Goal: Task Accomplishment & Management: Use online tool/utility

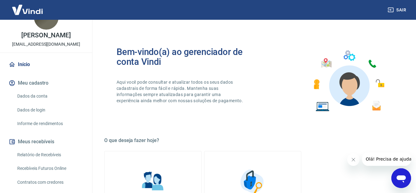
scroll to position [31, 0]
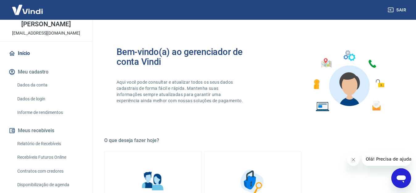
click at [27, 163] on link "Recebíveis Futuros Online" at bounding box center [50, 157] width 70 height 13
